Goal: Book appointment/travel/reservation

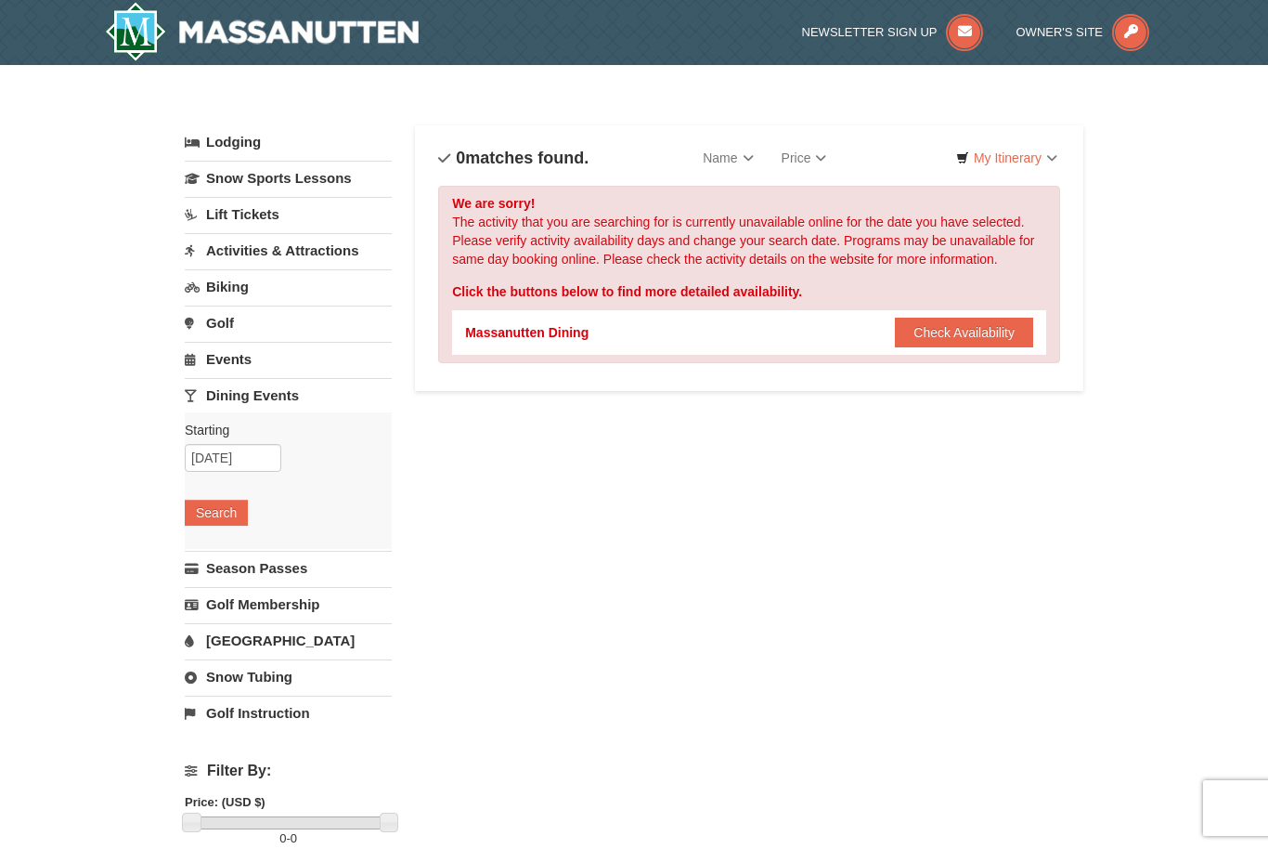
click at [243, 146] on link "Lodging" at bounding box center [288, 141] width 207 height 33
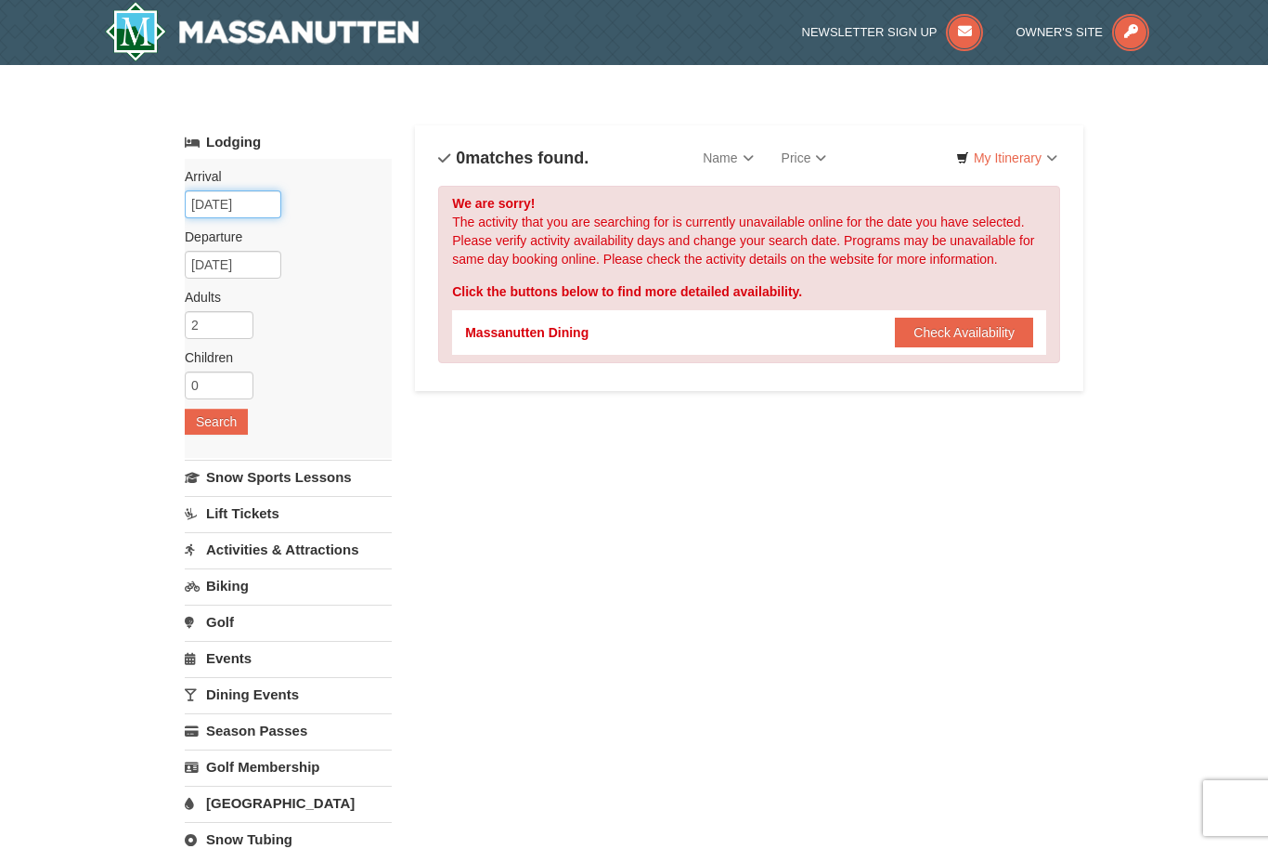
click at [249, 202] on input "[DATE]" at bounding box center [233, 204] width 97 height 28
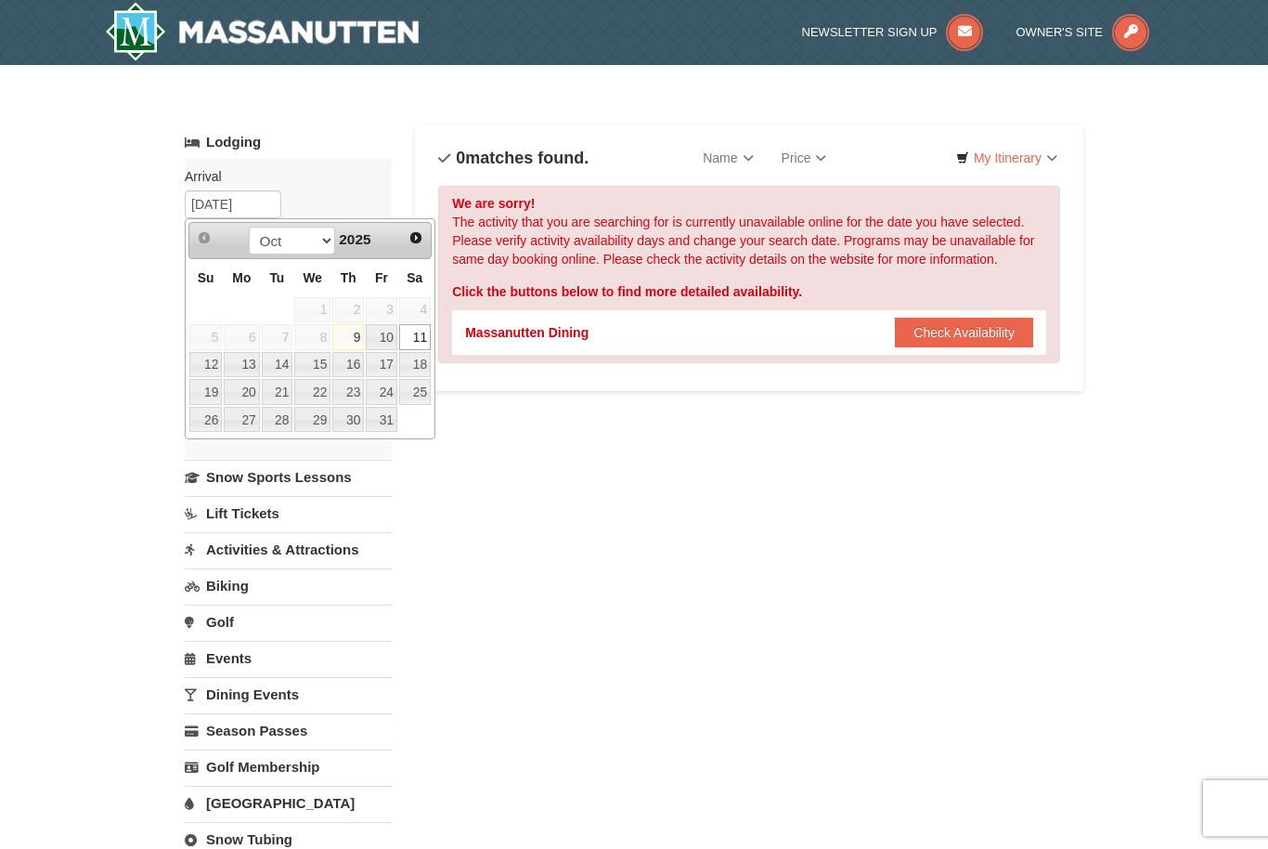
click at [413, 332] on link "11" at bounding box center [415, 337] width 32 height 26
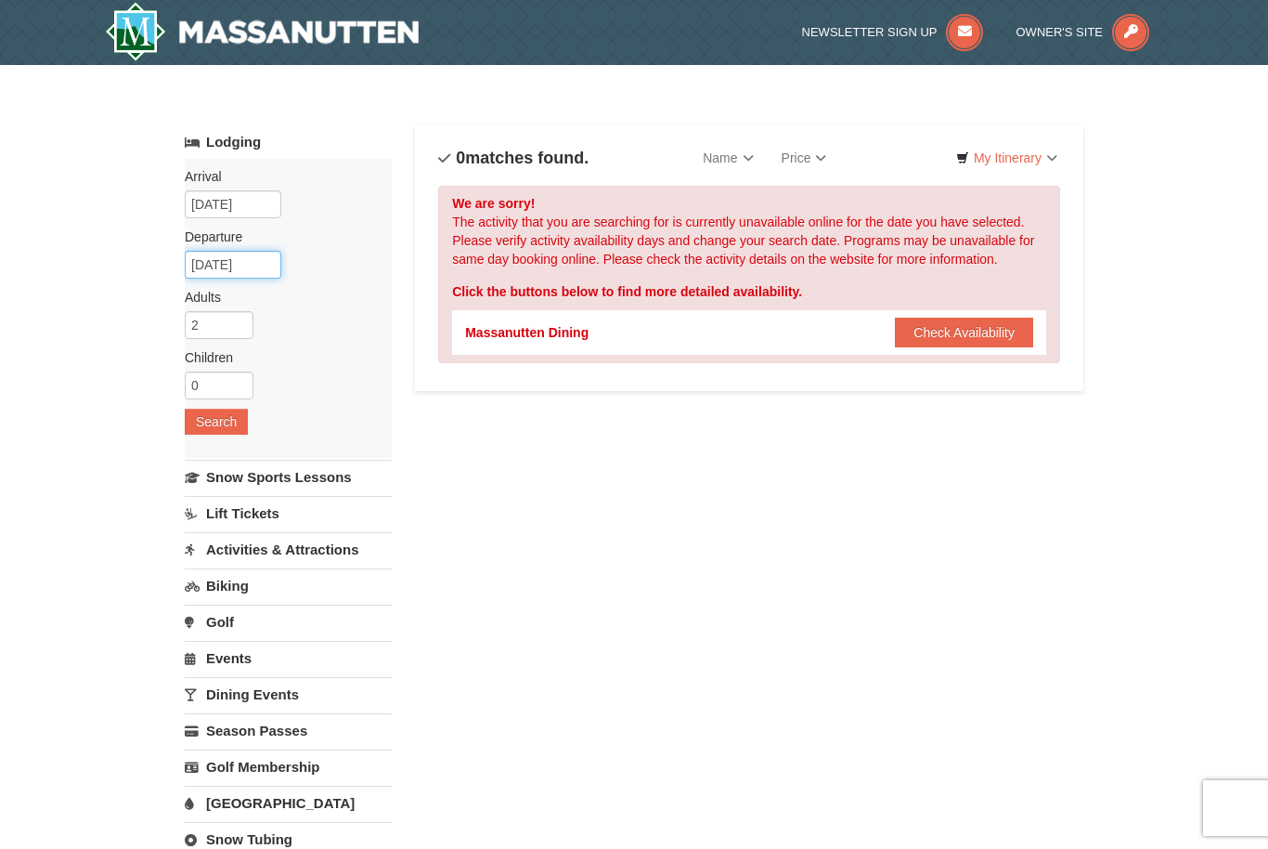
click at [239, 268] on input "[DATE]" at bounding box center [233, 265] width 97 height 28
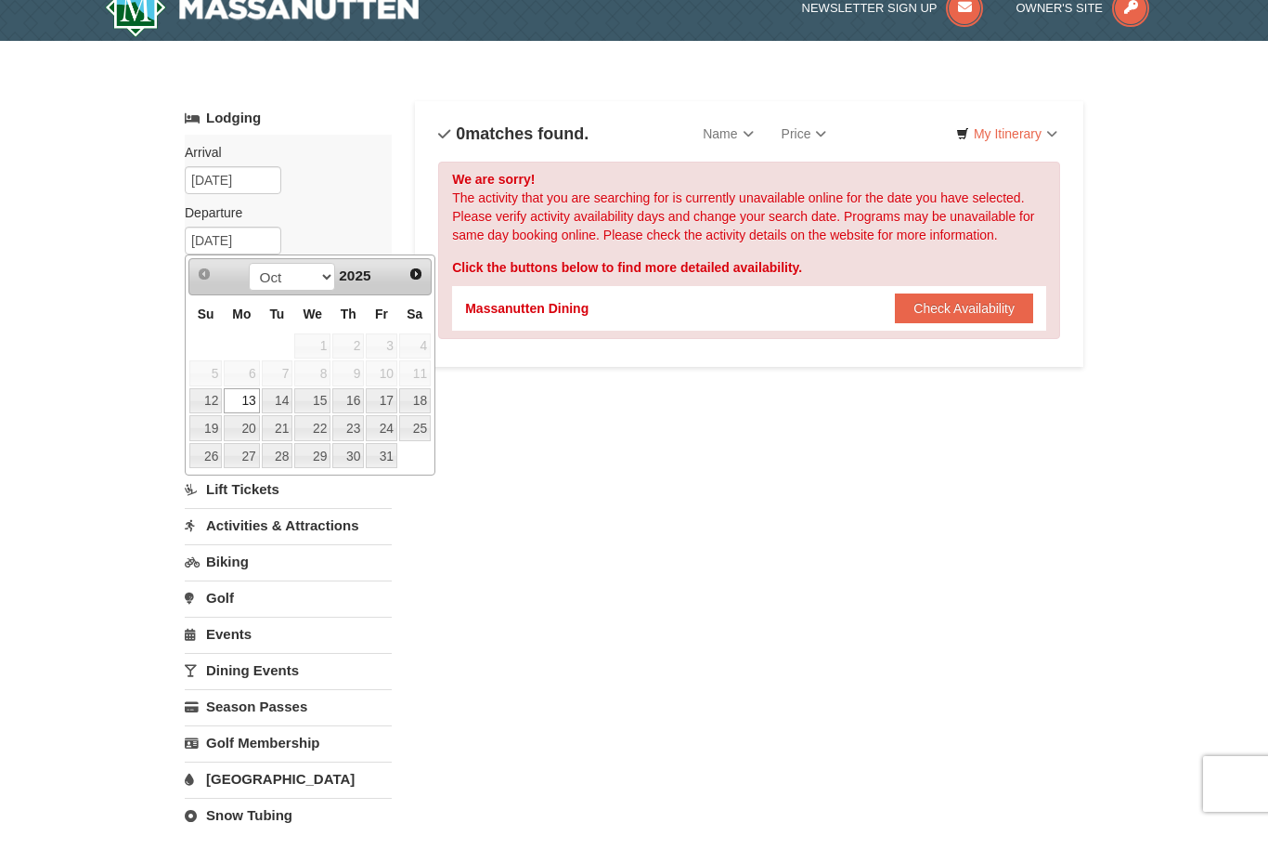
click at [213, 412] on link "12" at bounding box center [205, 425] width 32 height 26
type input "[DATE]"
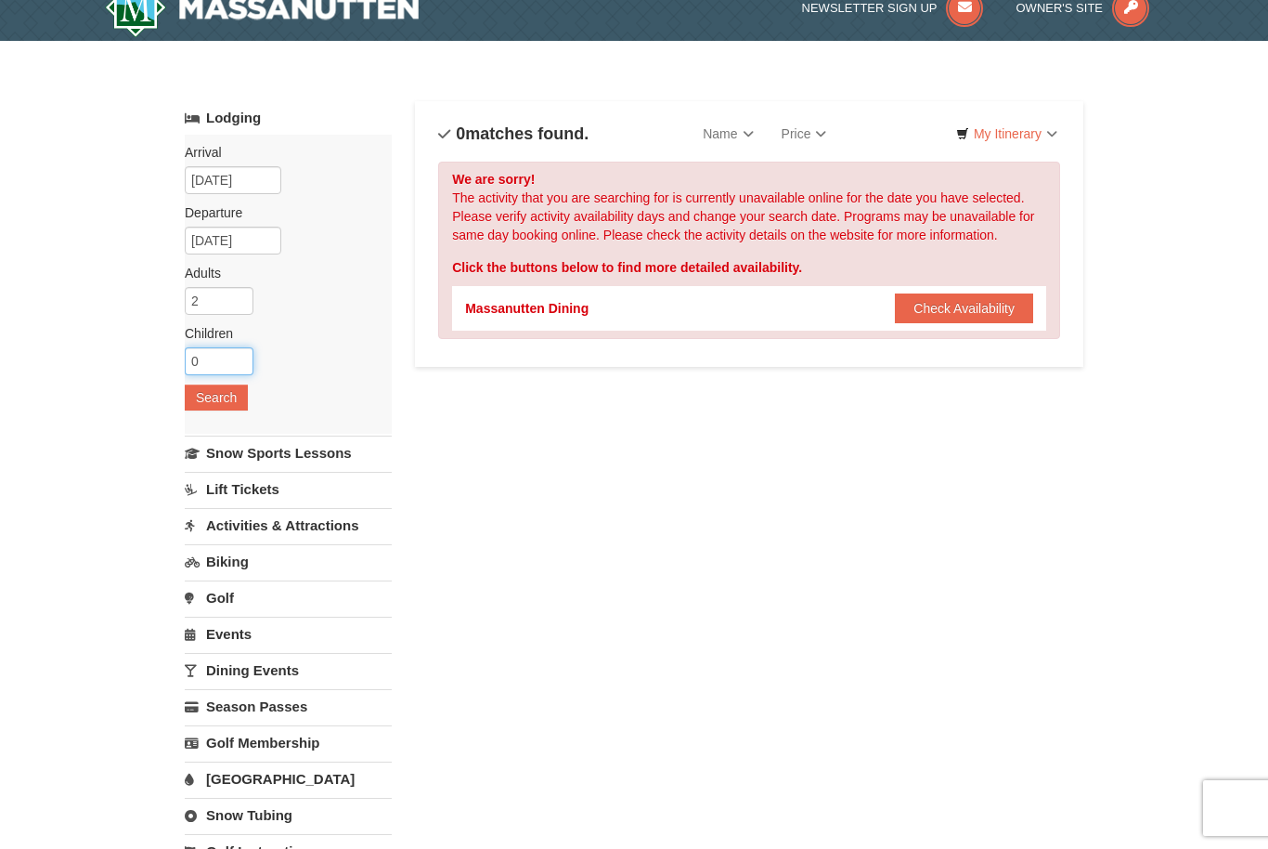
click at [223, 368] on input "0" at bounding box center [219, 361] width 69 height 28
type input "0"
type input "1"
click at [224, 393] on button "Search" at bounding box center [216, 397] width 63 height 26
